Goal: Navigation & Orientation: Find specific page/section

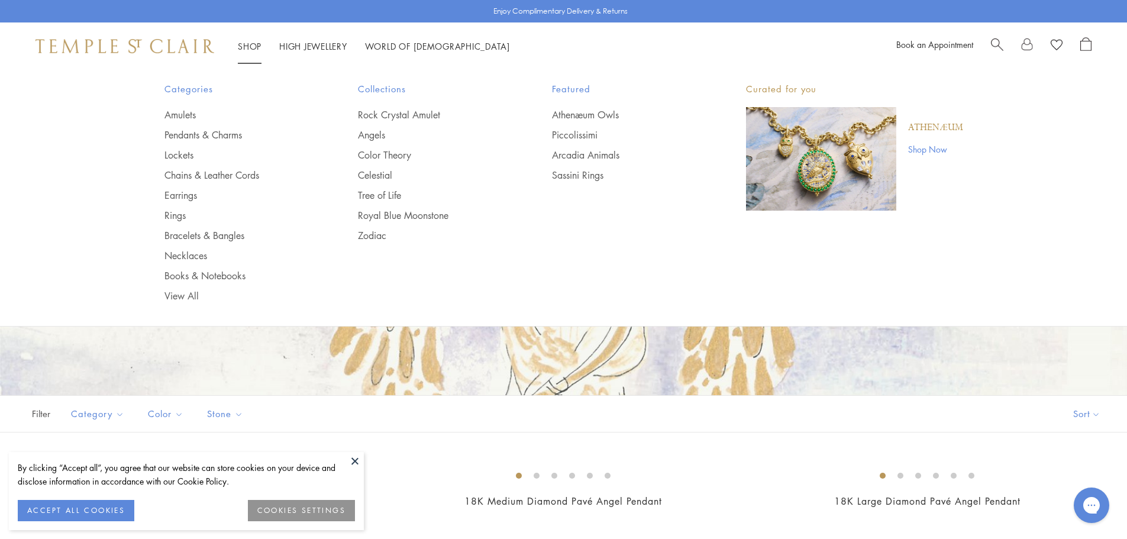
click at [250, 44] on link "Shop Shop" at bounding box center [250, 46] width 24 height 12
click at [219, 134] on link "Pendants & Charms" at bounding box center [237, 134] width 147 height 13
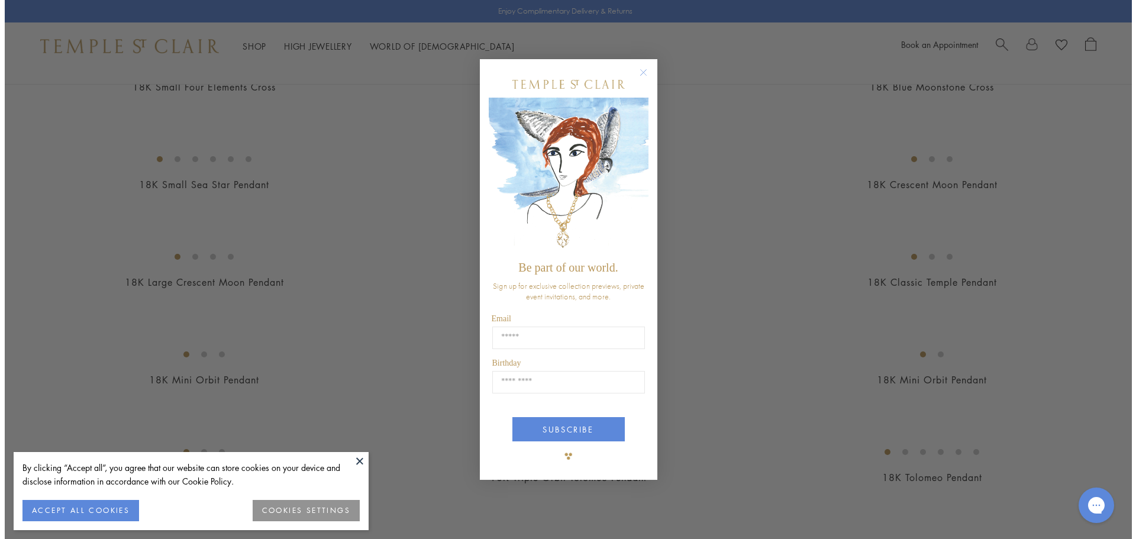
scroll to position [1248, 0]
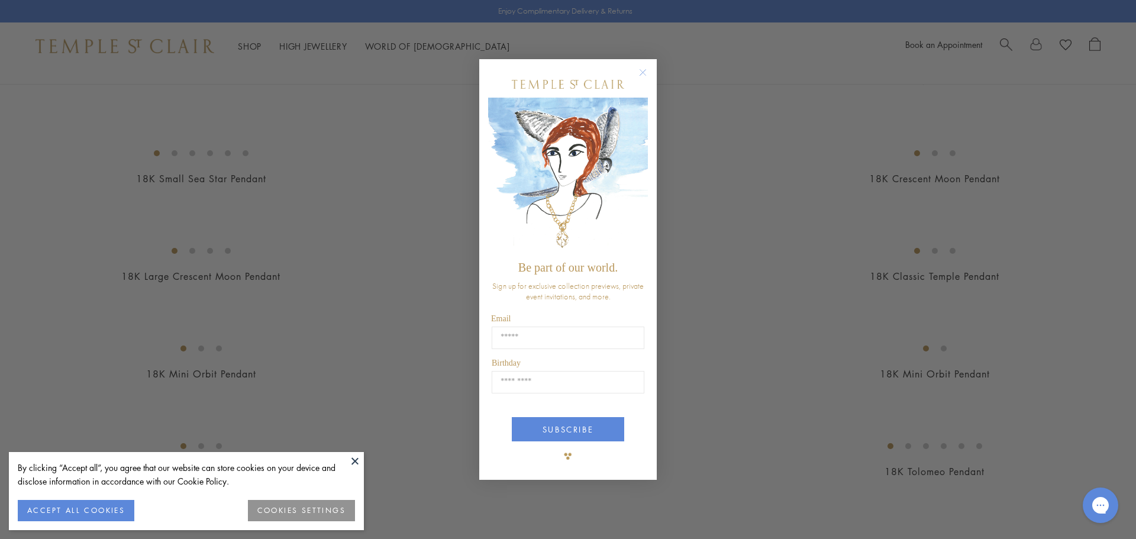
click at [115, 511] on button "ACCEPT ALL COOKIES" at bounding box center [76, 510] width 117 height 21
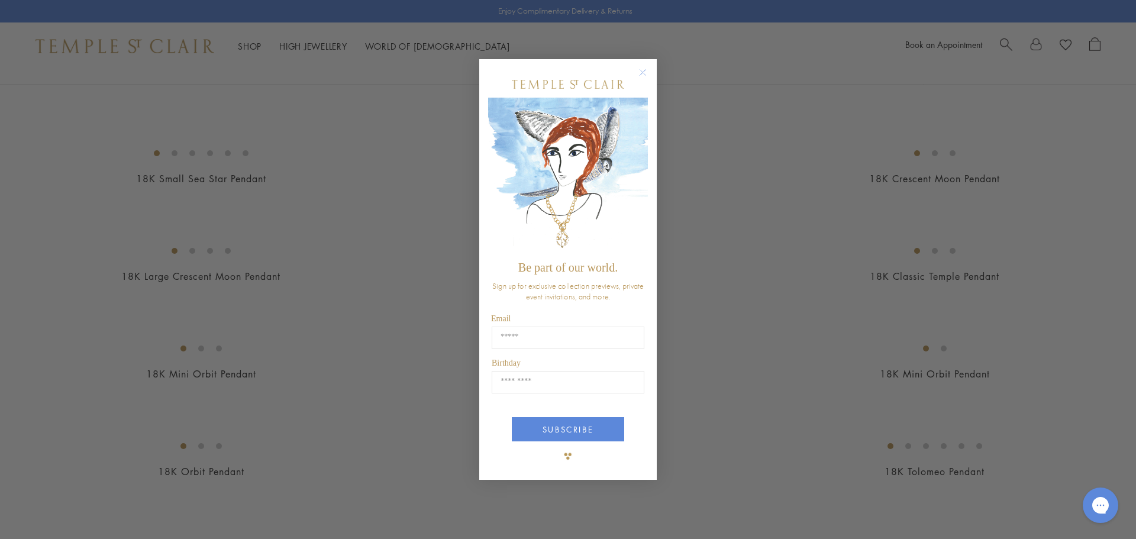
click at [643, 70] on circle "Close dialog" at bounding box center [643, 72] width 14 height 14
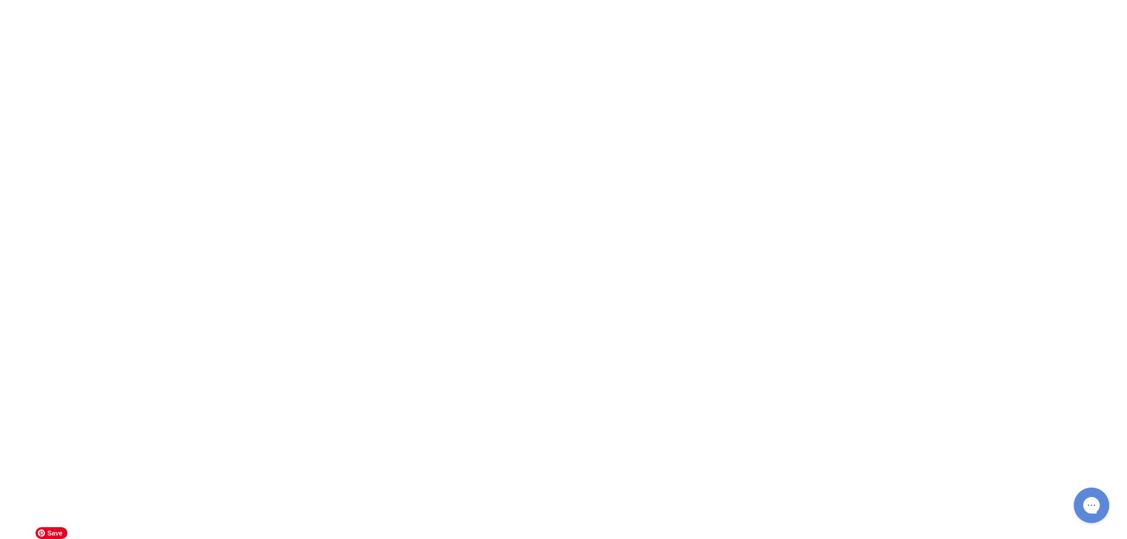
scroll to position [9049, 0]
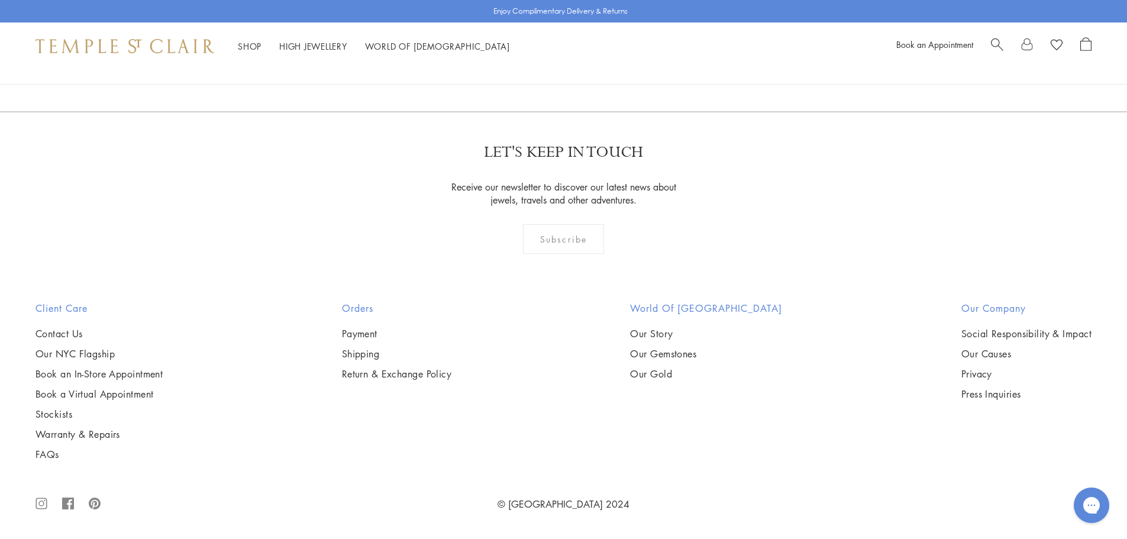
click at [545, 64] on link "2" at bounding box center [544, 47] width 39 height 33
click at [602, 64] on link "3" at bounding box center [602, 48] width 39 height 33
click at [542, 64] on link "1" at bounding box center [543, 48] width 39 height 33
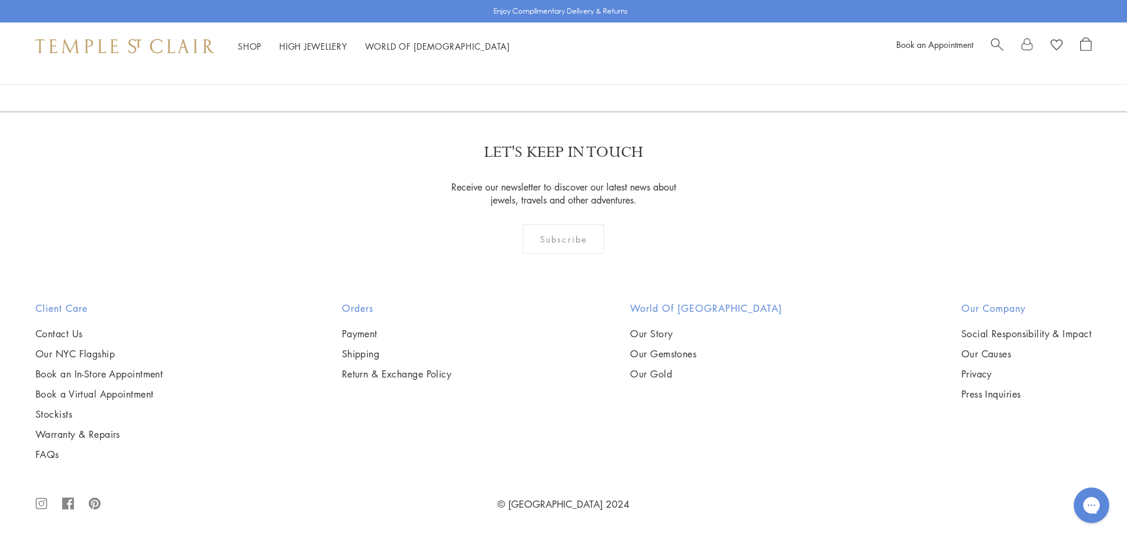
scroll to position [6387, 0]
